Goal: Book appointment/travel/reservation

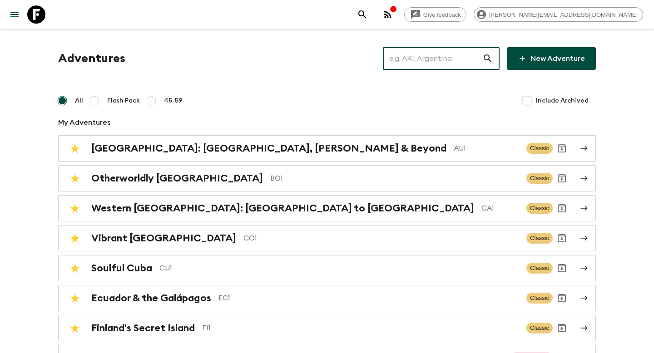
click at [467, 69] on input "text" at bounding box center [432, 58] width 99 height 25
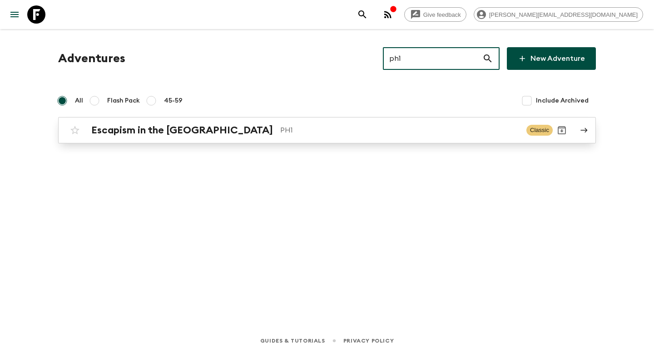
type input "ph1"
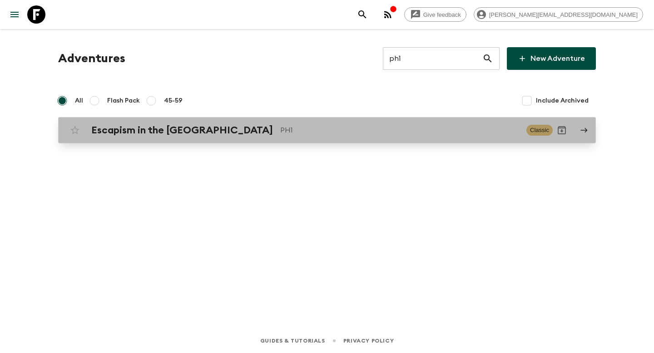
click at [336, 129] on p "PH1" at bounding box center [399, 130] width 239 height 11
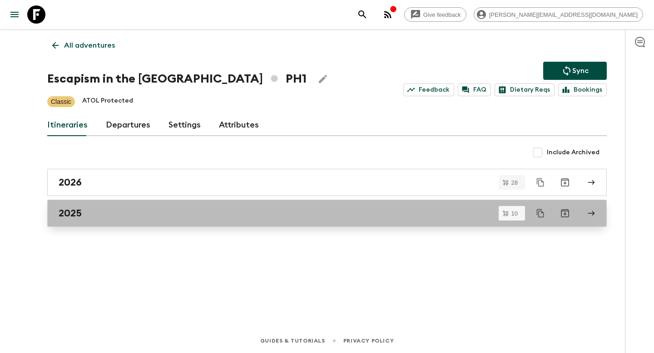
click at [197, 213] on div "2025" at bounding box center [319, 214] width 520 height 12
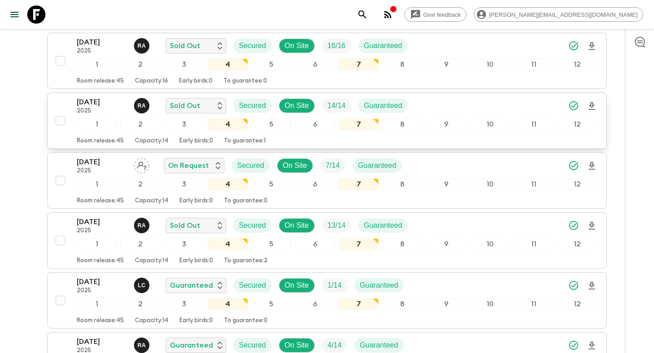
scroll to position [144, 0]
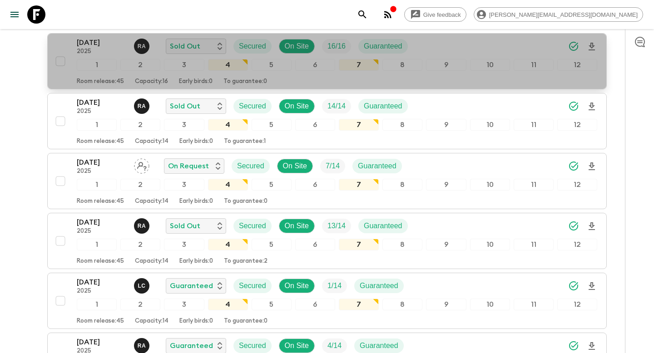
click at [113, 42] on p "[DATE]" at bounding box center [102, 42] width 50 height 11
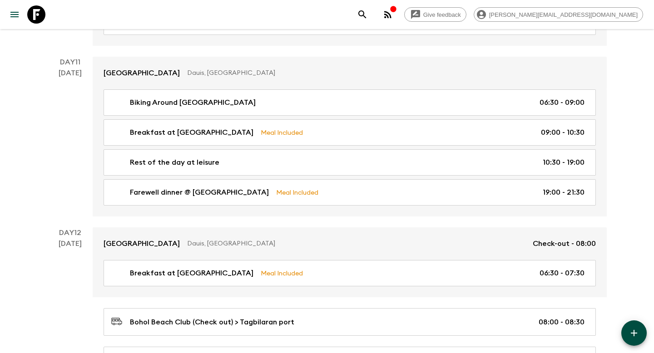
scroll to position [2997, 0]
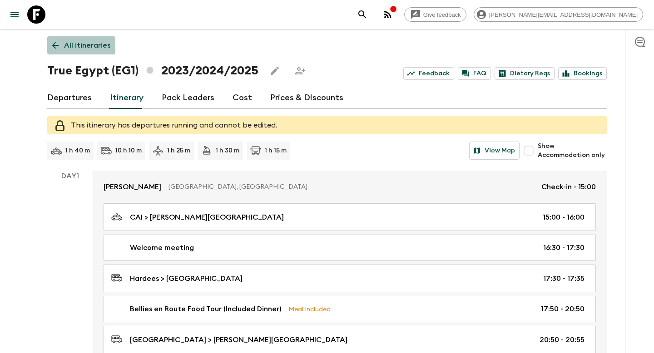
click at [99, 43] on p "All itineraries" at bounding box center [87, 45] width 46 height 11
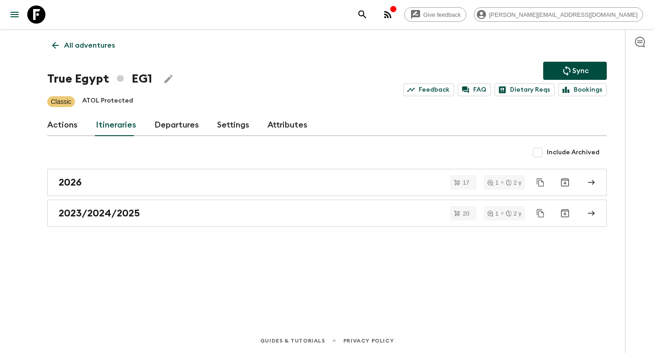
click at [65, 48] on p "All adventures" at bounding box center [89, 45] width 51 height 11
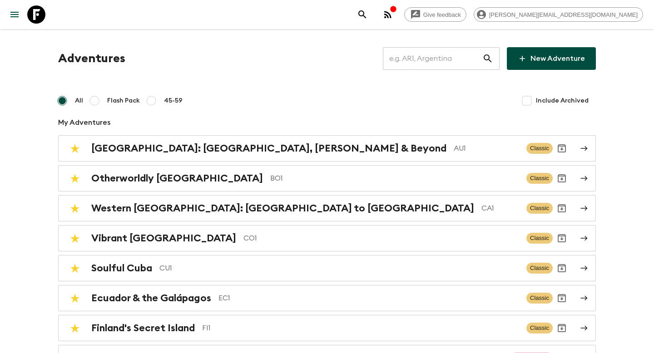
click at [460, 60] on input "text" at bounding box center [432, 58] width 99 height 25
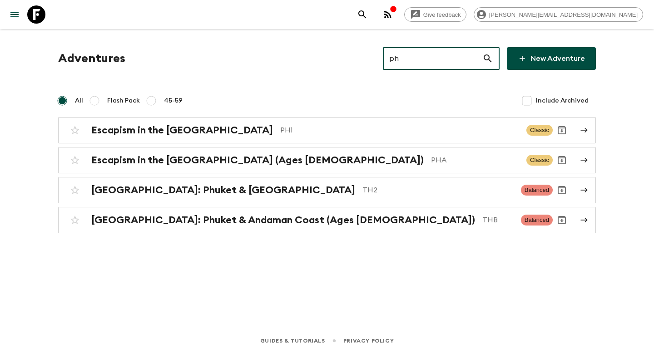
type input "p"
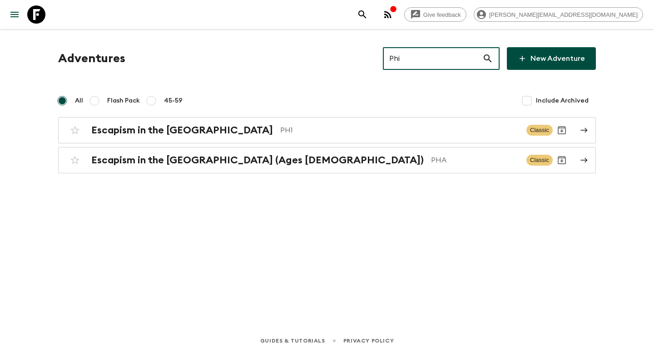
type input "Phi"
